Goal: Information Seeking & Learning: Find specific page/section

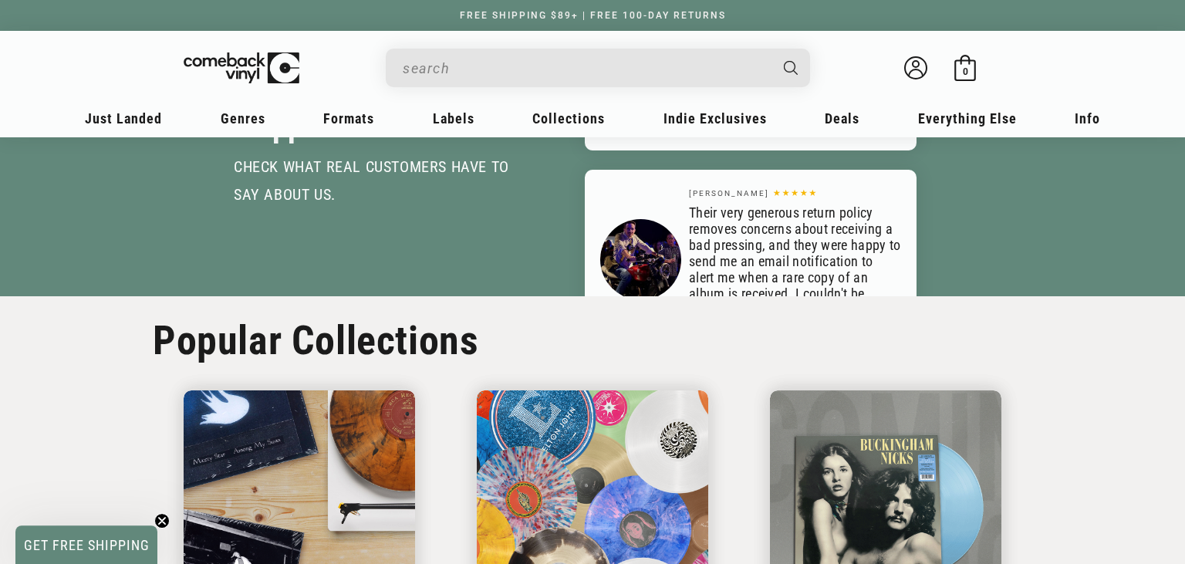
scroll to position [2212, 0]
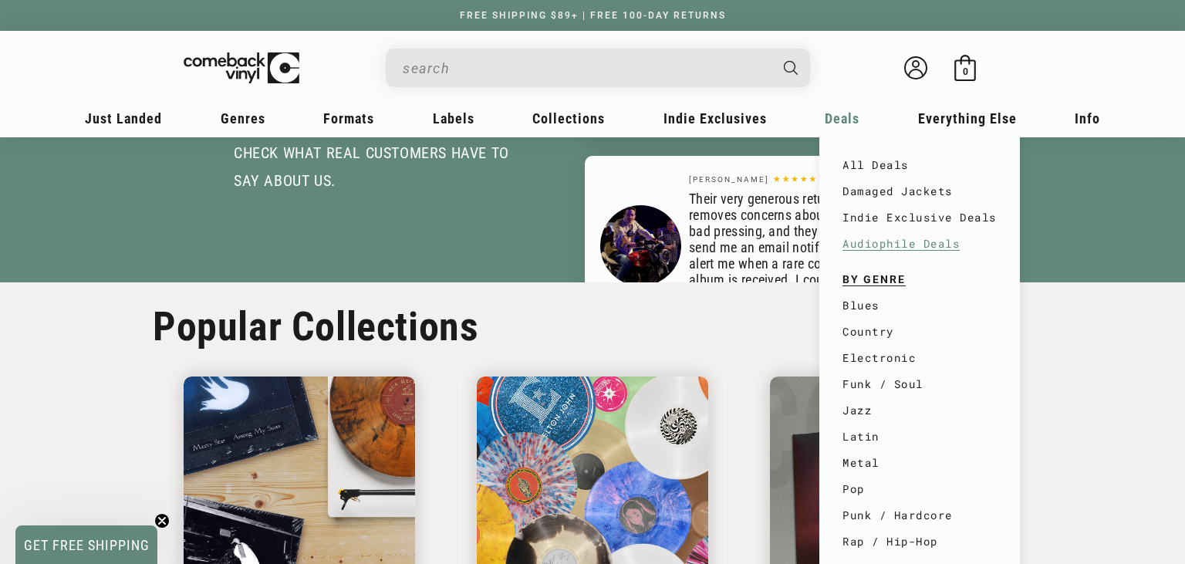
click at [905, 248] on link "Audiophile Deals" at bounding box center [919, 244] width 154 height 26
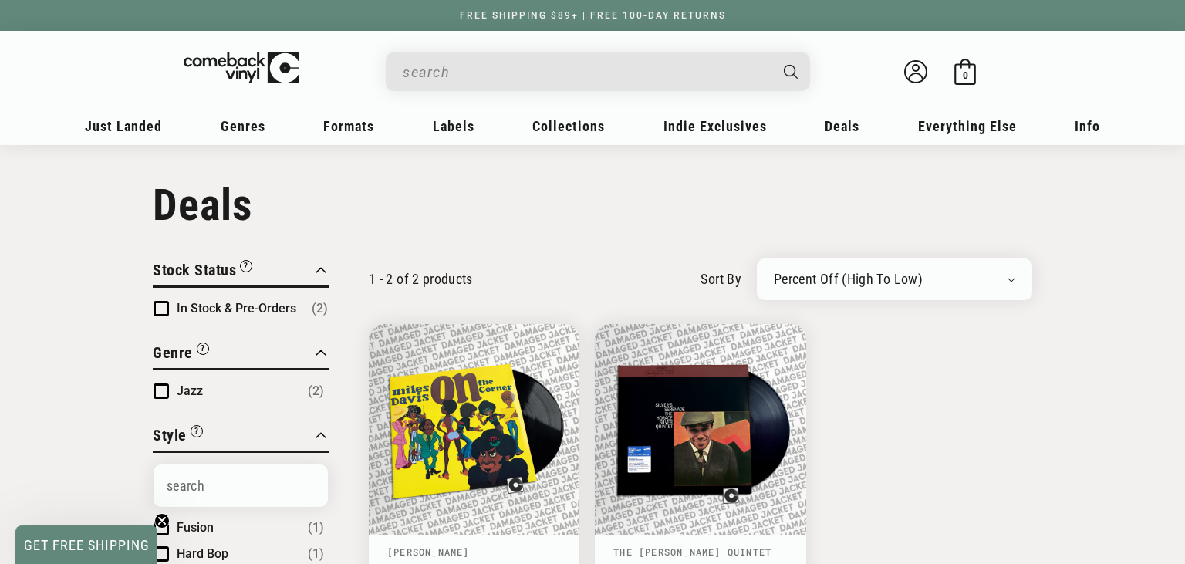
drag, startPoint x: 1184, startPoint y: 4, endPoint x: 1184, endPoint y: 20, distance: 16.2
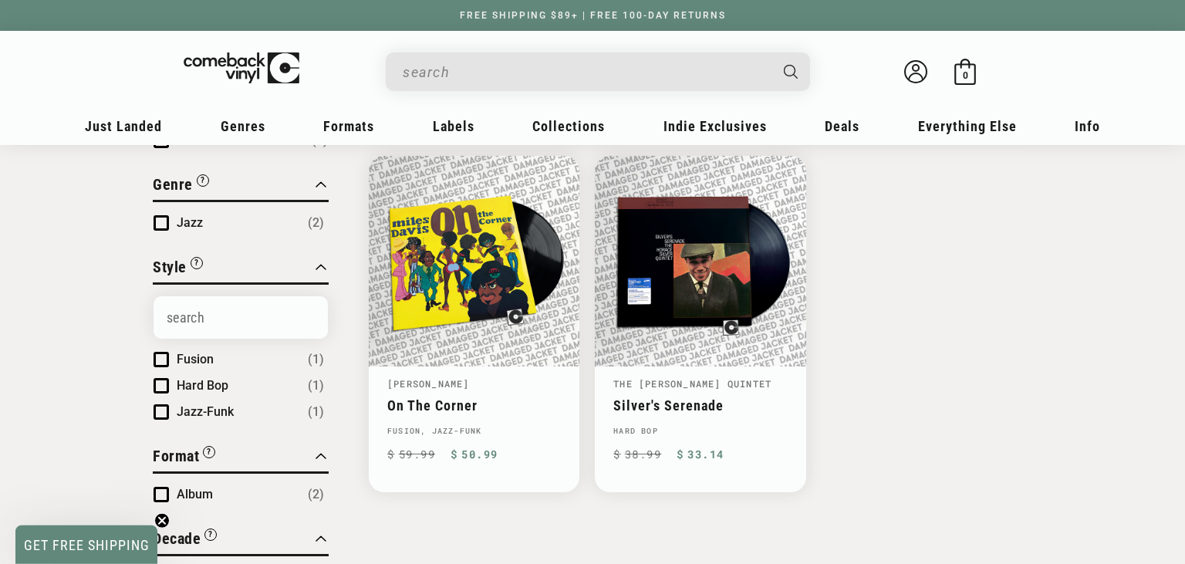
scroll to position [9, 0]
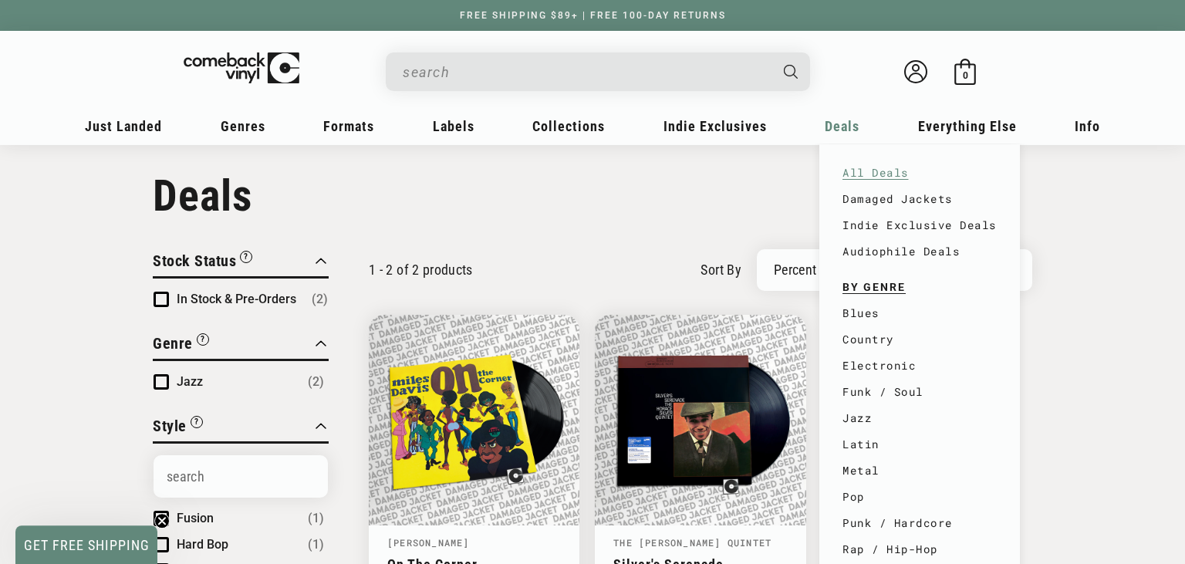
click at [863, 164] on link "All Deals" at bounding box center [919, 173] width 154 height 26
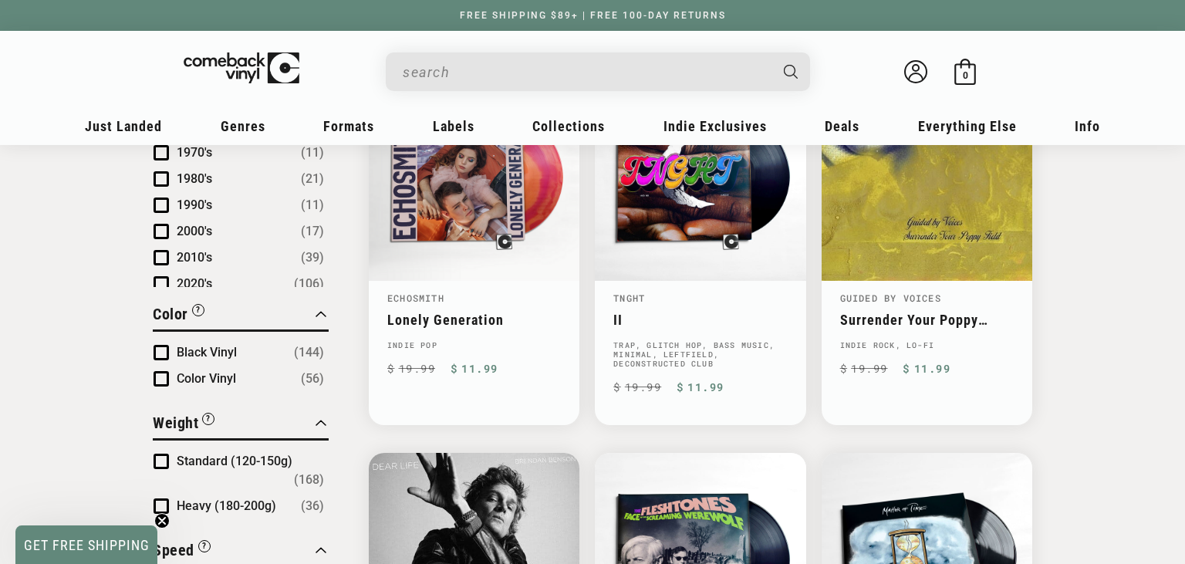
scroll to position [204, 0]
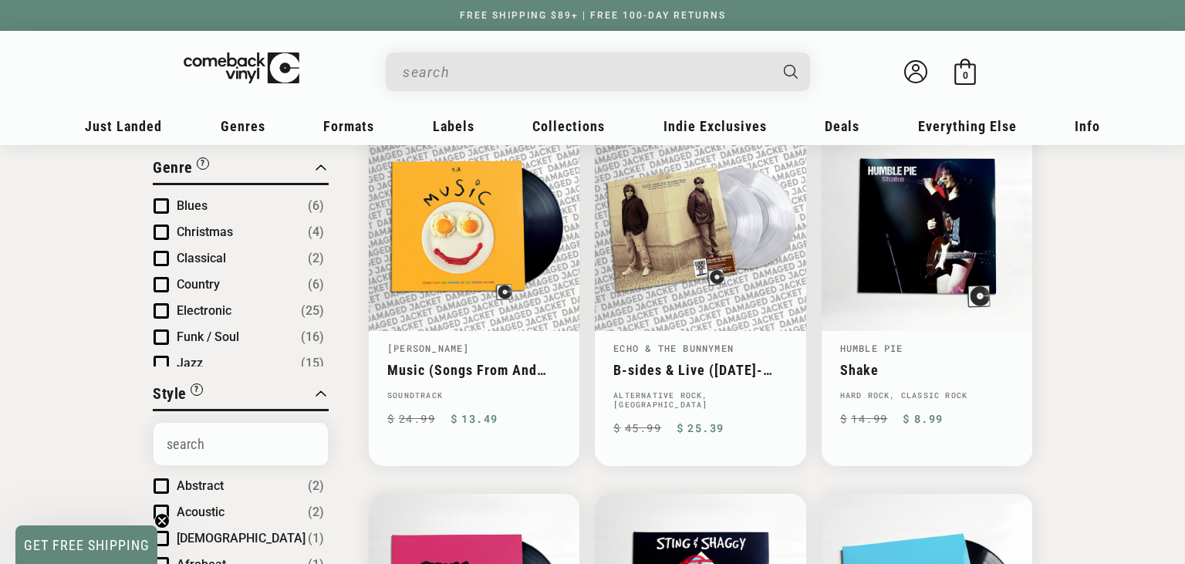
click at [681, 81] on input "When autocomplete results are available use up and down arrows to review and en…" at bounding box center [586, 72] width 366 height 32
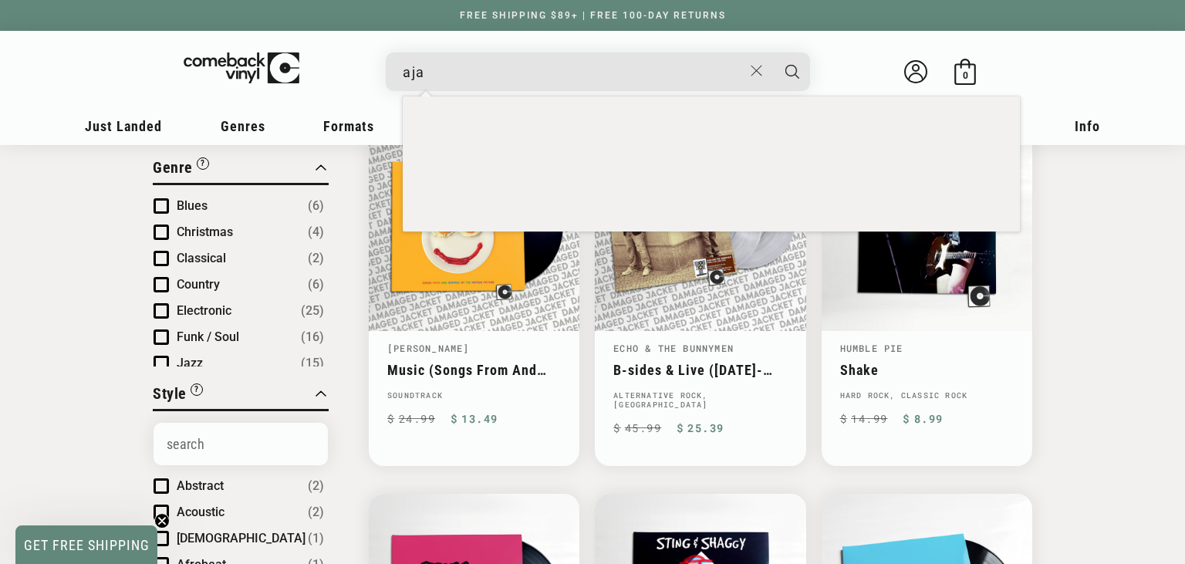
type input "aja"
click at [773, 52] on button "Search" at bounding box center [792, 71] width 39 height 39
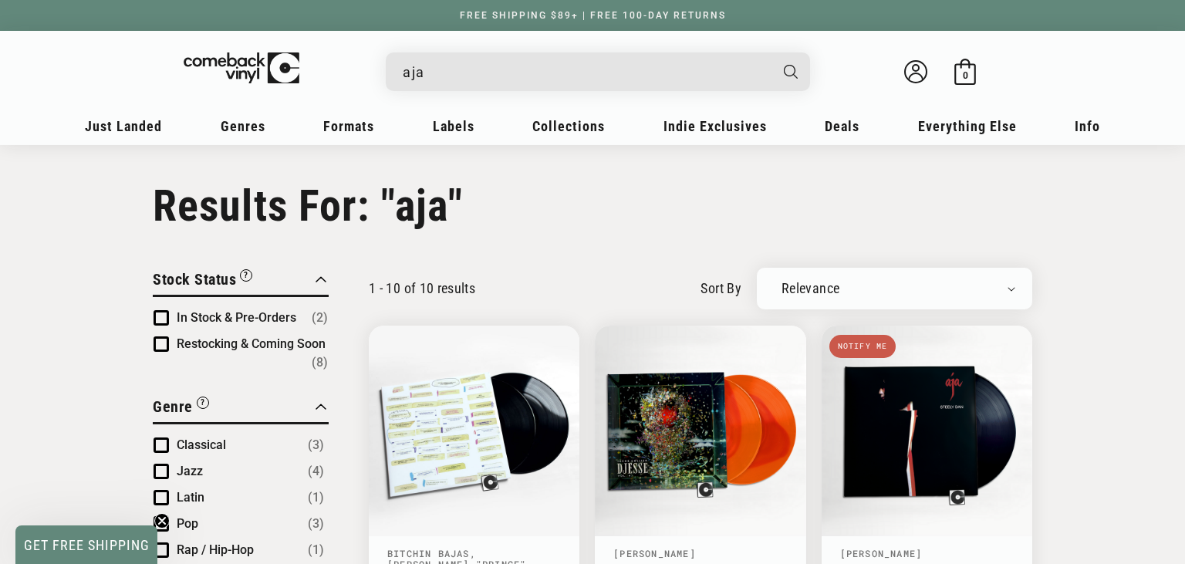
click at [730, 71] on input "aja" at bounding box center [586, 72] width 366 height 32
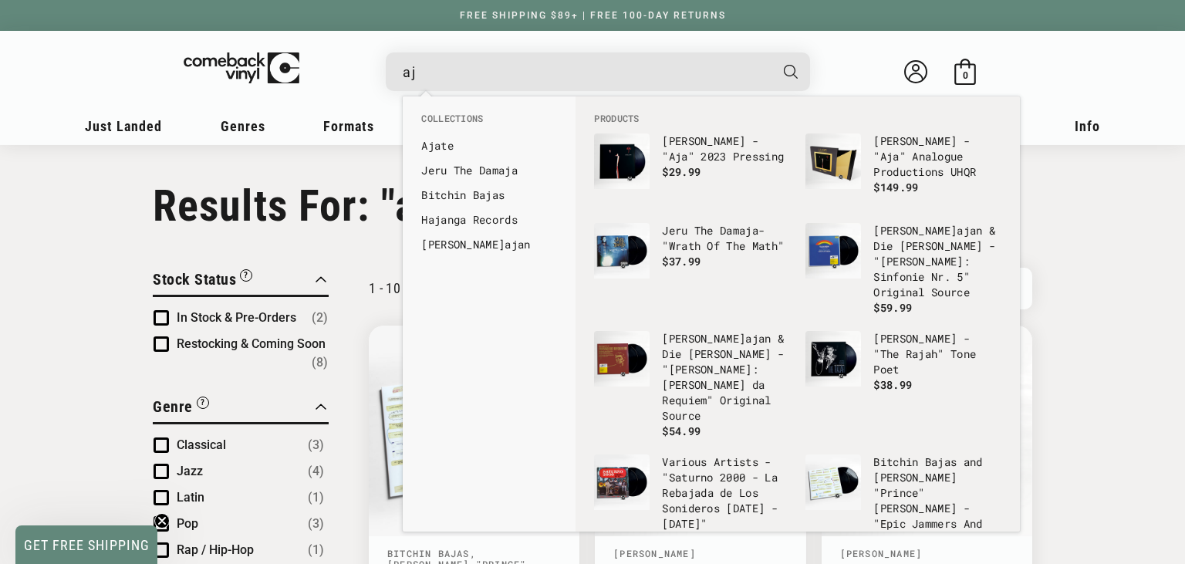
type input "a"
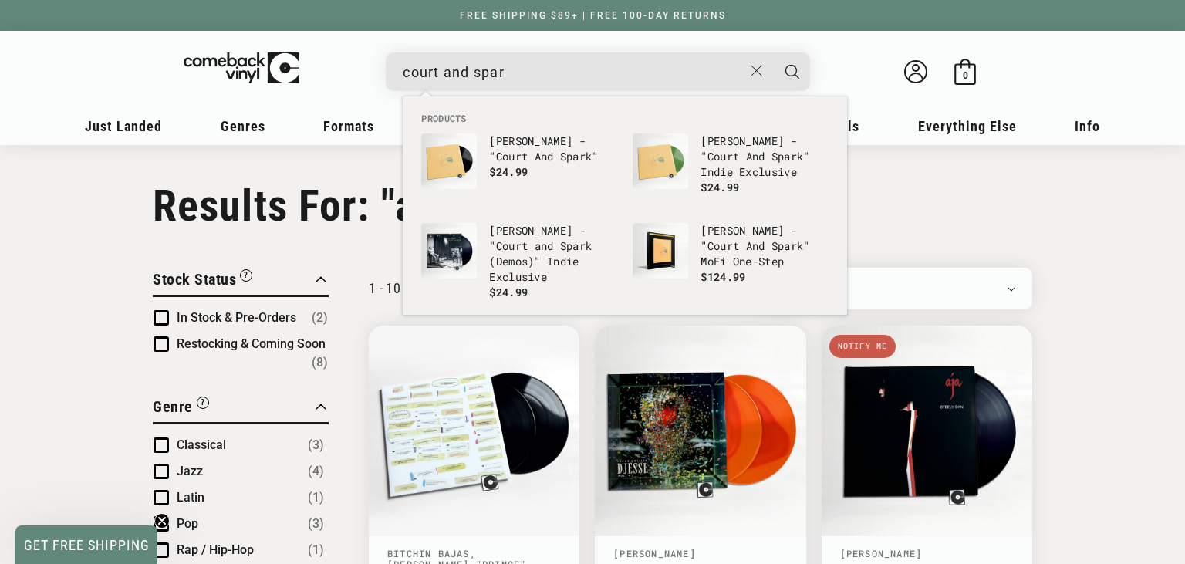
type input "court and spark"
